Goal: Task Accomplishment & Management: Complete application form

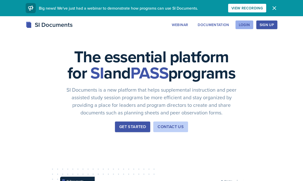
click at [247, 26] on div "Login" at bounding box center [244, 25] width 11 height 4
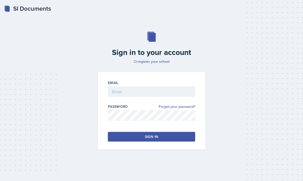
click at [138, 95] on div "Email" at bounding box center [151, 91] width 87 height 22
click at [142, 97] on input "email" at bounding box center [151, 91] width 87 height 11
type input "[EMAIL_ADDRESS][DOMAIN_NAME]"
click at [150, 140] on div "Email [EMAIL_ADDRESS][DOMAIN_NAME] Password Forgot your password? Sign in" at bounding box center [151, 111] width 107 height 78
click at [158, 142] on button "Sign in" at bounding box center [151, 137] width 87 height 10
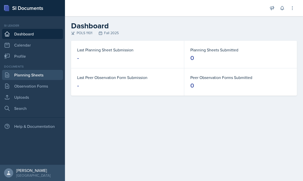
click at [38, 73] on link "Planning Sheets" at bounding box center [32, 75] width 61 height 10
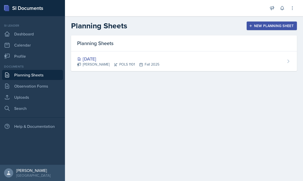
click at [262, 27] on div "New Planning Sheet" at bounding box center [272, 26] width 44 height 4
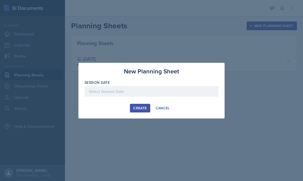
click at [157, 90] on div at bounding box center [151, 91] width 134 height 11
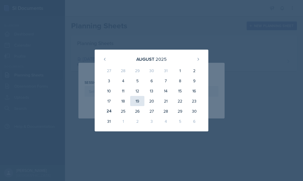
click at [133, 102] on div "19" at bounding box center [137, 101] width 14 height 10
type input "[DATE]"
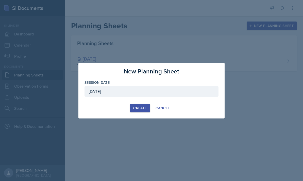
click at [137, 107] on div "Create" at bounding box center [139, 108] width 13 height 4
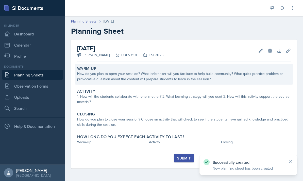
scroll to position [4, 0]
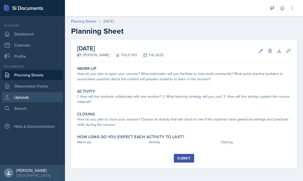
click at [49, 93] on link "Uploads" at bounding box center [32, 97] width 61 height 10
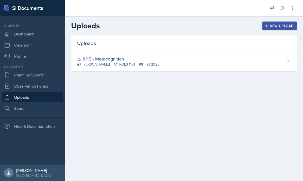
click at [282, 25] on div "New Upload" at bounding box center [279, 26] width 28 height 4
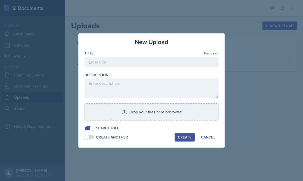
click at [118, 68] on div at bounding box center [151, 69] width 134 height 5
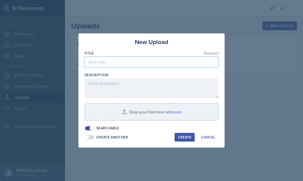
click at [115, 65] on input at bounding box center [151, 62] width 134 height 11
type input "[DATE]"
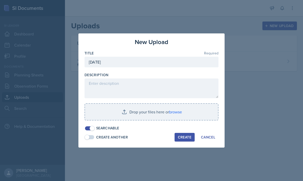
click at [182, 141] on button "Create" at bounding box center [184, 137] width 20 height 9
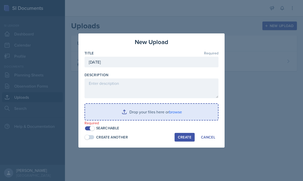
click at [177, 117] on input "file" at bounding box center [151, 112] width 133 height 16
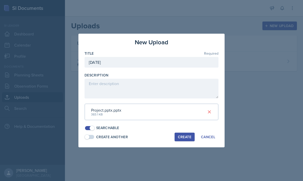
click at [185, 136] on div "Create" at bounding box center [184, 137] width 13 height 4
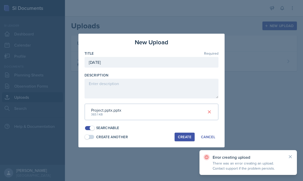
click at [184, 139] on button "Create" at bounding box center [184, 137] width 20 height 9
click at [209, 115] on button at bounding box center [209, 111] width 9 height 9
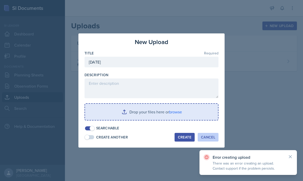
click at [210, 137] on div "Cancel" at bounding box center [208, 137] width 14 height 4
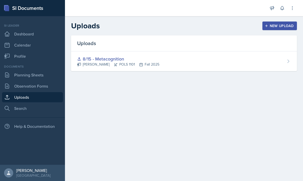
scroll to position [0, 0]
click at [282, 26] on div "New Upload" at bounding box center [279, 26] width 28 height 4
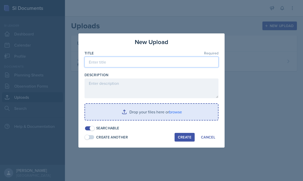
click at [127, 60] on input at bounding box center [151, 62] width 134 height 11
type input "[DATE]"
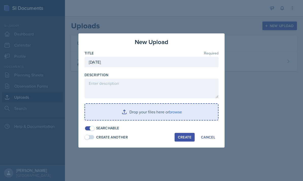
click at [142, 113] on input "file" at bounding box center [151, 112] width 133 height 16
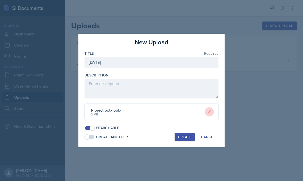
click at [209, 112] on icon at bounding box center [209, 112] width 3 height 3
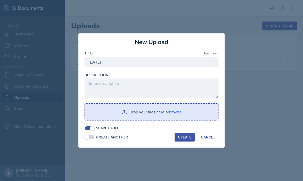
click at [189, 112] on input "file" at bounding box center [151, 112] width 133 height 16
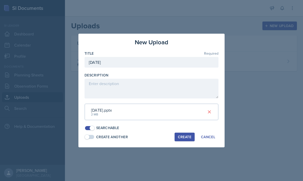
click at [186, 135] on div "Create" at bounding box center [184, 137] width 13 height 4
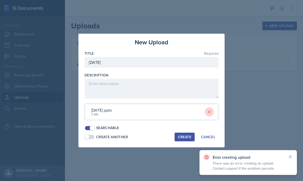
click at [209, 112] on icon at bounding box center [209, 112] width 3 height 3
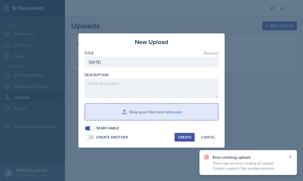
click at [241, 56] on div at bounding box center [151, 90] width 303 height 181
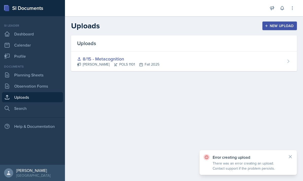
click at [110, 181] on main "Uploads New Upload Uploads 8/15 - Metacognition Malk Almimar POLS 1101 Fall 202…" at bounding box center [184, 98] width 238 height 165
